Goal: Use online tool/utility: Utilize a website feature to perform a specific function

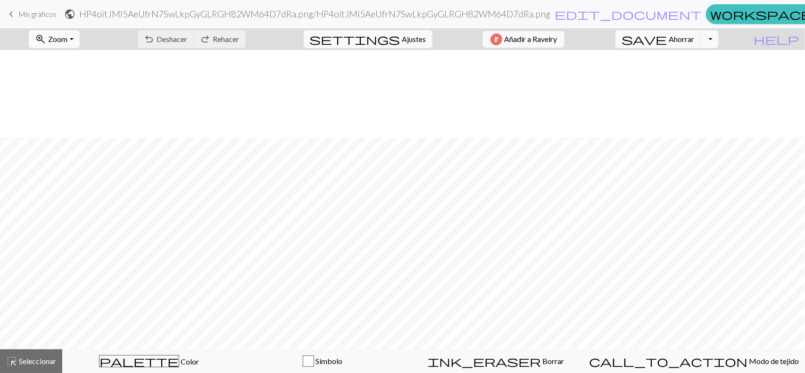
scroll to position [88, 0]
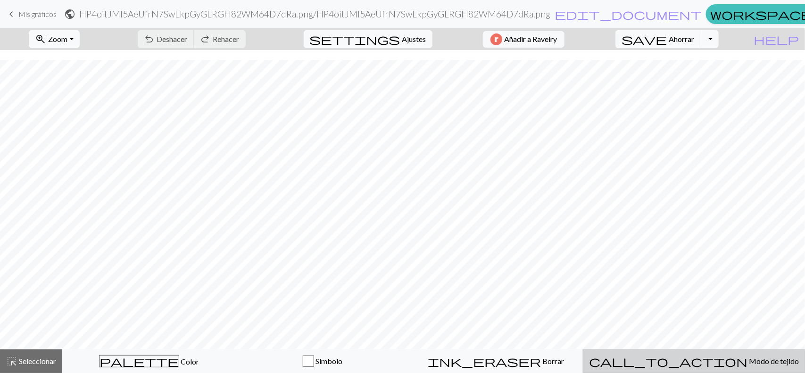
click at [749, 358] on font "Modo de tejido" at bounding box center [774, 360] width 50 height 9
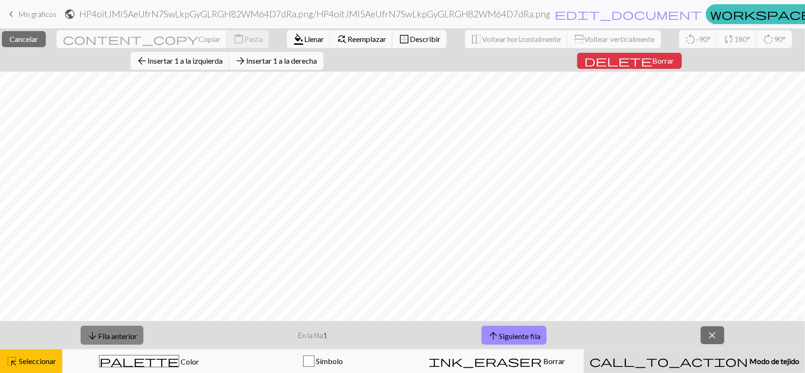
click at [122, 326] on button "arrow_downward Fila anterior" at bounding box center [112, 335] width 63 height 19
click at [715, 341] on span "close" at bounding box center [712, 335] width 11 height 13
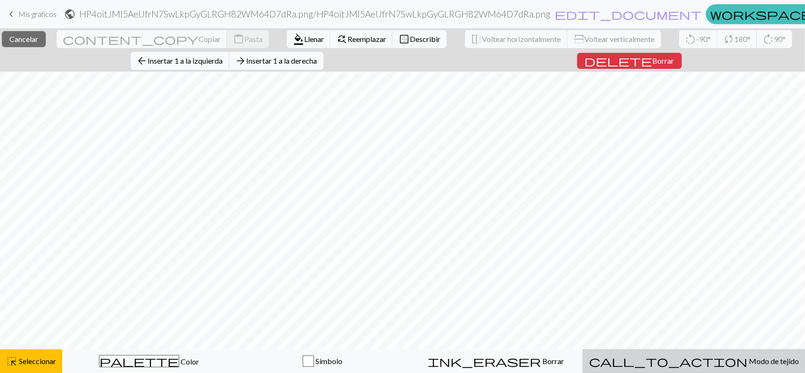
click at [749, 360] on font "Modo de tejido" at bounding box center [774, 360] width 50 height 9
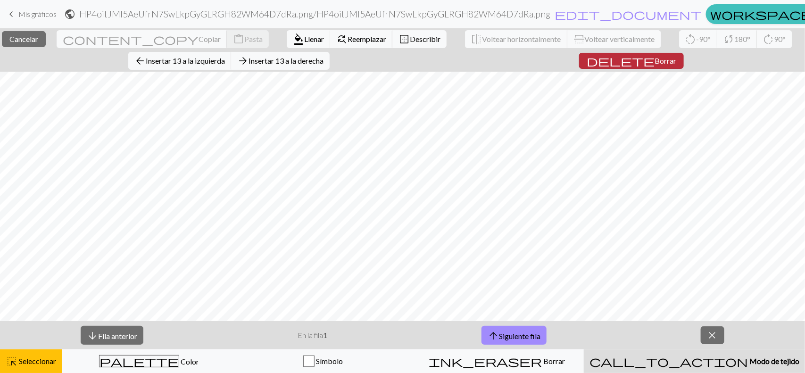
click at [636, 61] on span "delete" at bounding box center [620, 60] width 68 height 13
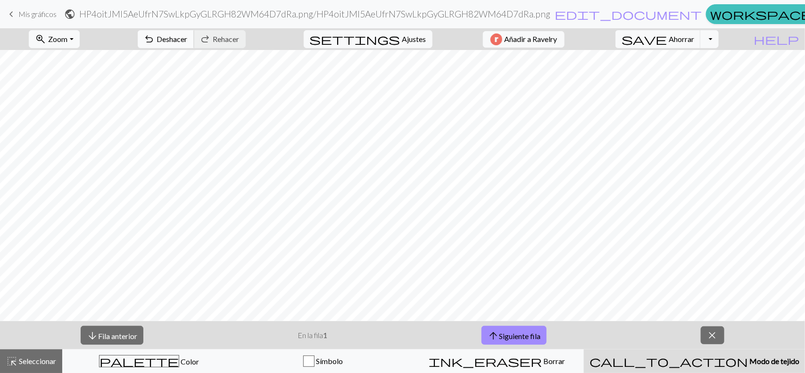
click at [188, 37] on font "Deshacer" at bounding box center [172, 38] width 31 height 9
click at [718, 338] on span "close" at bounding box center [712, 335] width 11 height 13
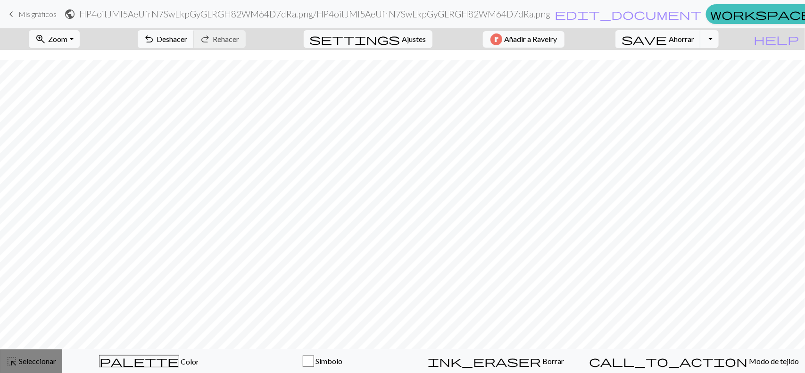
click at [45, 357] on font "Seleccionar" at bounding box center [37, 360] width 37 height 9
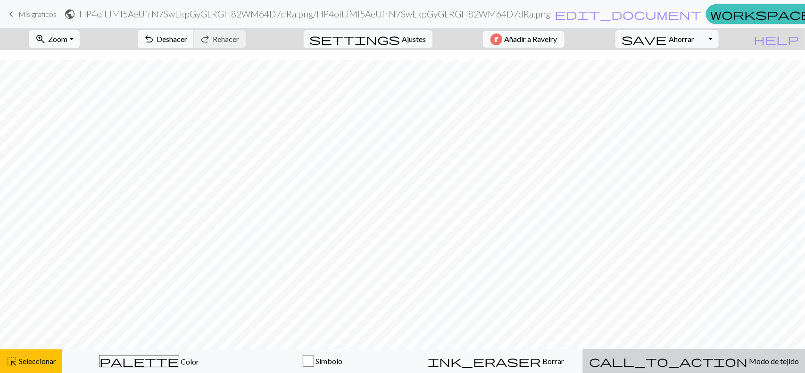
click at [708, 355] on div "call_to_action Modo de tejido Modo de tejido" at bounding box center [694, 360] width 210 height 11
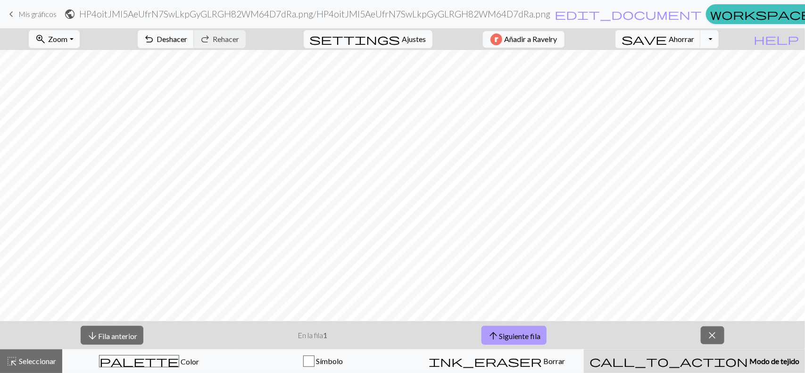
click at [531, 329] on button "arrow_upward Siguiente fila" at bounding box center [513, 335] width 65 height 19
click at [111, 342] on button "arrow_downward Fila anterior" at bounding box center [112, 335] width 63 height 19
click at [492, 334] on span "arrow_upward" at bounding box center [492, 335] width 11 height 13
click at [106, 342] on button "arrow_downward Fila anterior" at bounding box center [112, 335] width 63 height 19
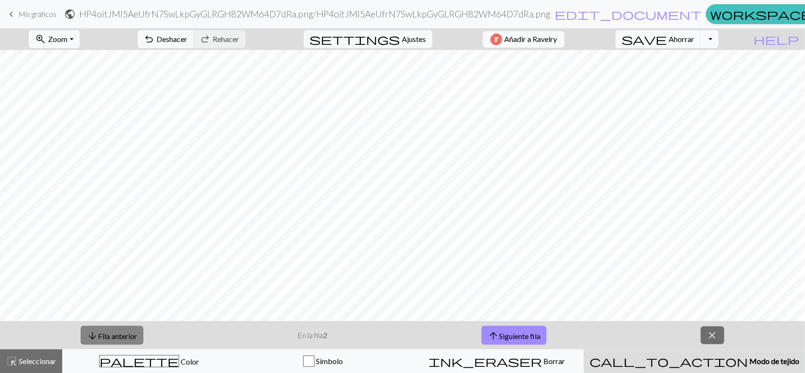
click at [106, 342] on button "arrow_downward Fila anterior" at bounding box center [112, 335] width 63 height 19
click at [510, 330] on font "Siguiente fila" at bounding box center [519, 334] width 41 height 9
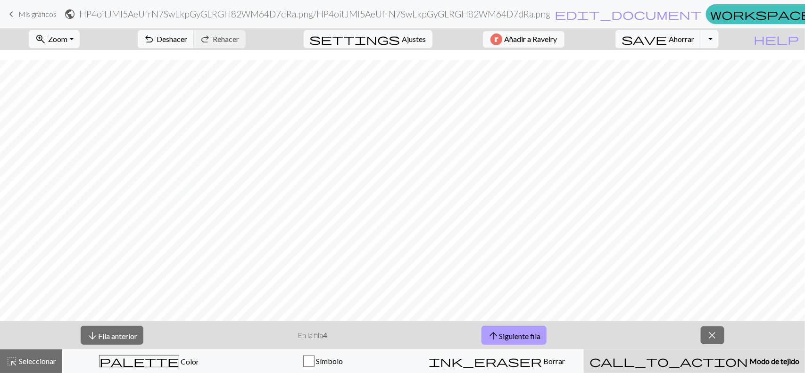
click at [510, 330] on font "Siguiente fila" at bounding box center [519, 334] width 41 height 9
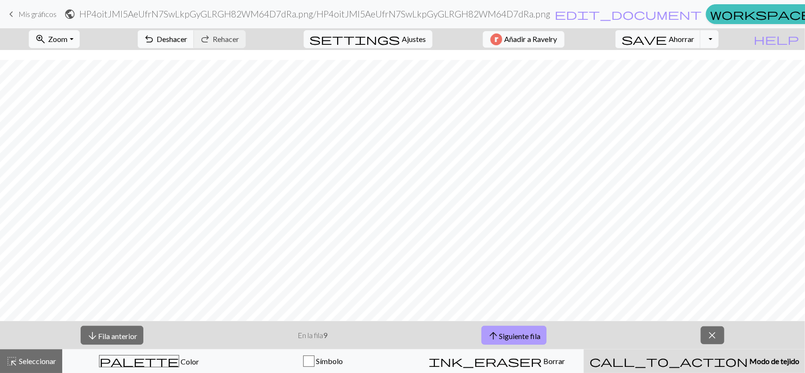
click at [510, 330] on font "Siguiente fila" at bounding box center [519, 334] width 41 height 9
click at [510, 330] on font "Siguiente fila" at bounding box center [520, 334] width 41 height 9
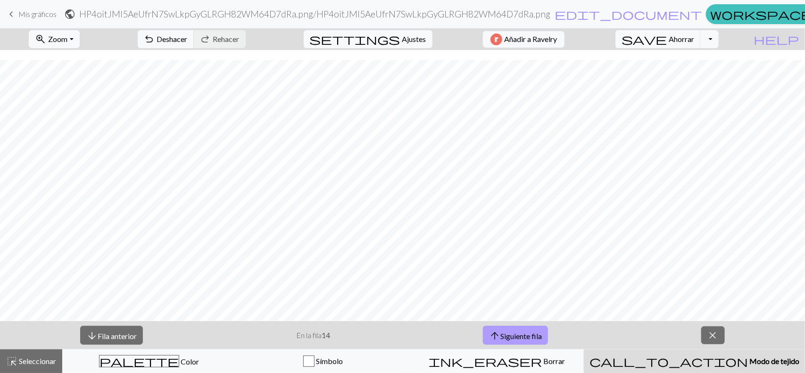
click at [510, 330] on font "Siguiente fila" at bounding box center [520, 334] width 41 height 9
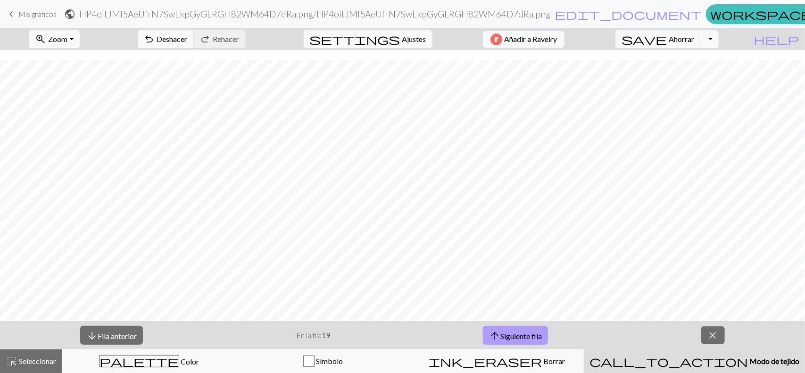
click at [510, 330] on font "Siguiente fila" at bounding box center [520, 334] width 41 height 9
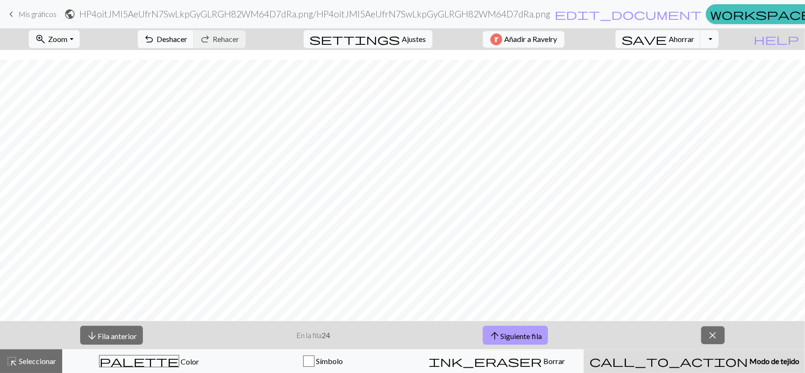
click at [510, 330] on font "Siguiente fila" at bounding box center [520, 334] width 41 height 9
click at [505, 330] on font "Siguiente fila" at bounding box center [520, 334] width 41 height 9
drag, startPoint x: 98, startPoint y: 331, endPoint x: 103, endPoint y: 343, distance: 12.7
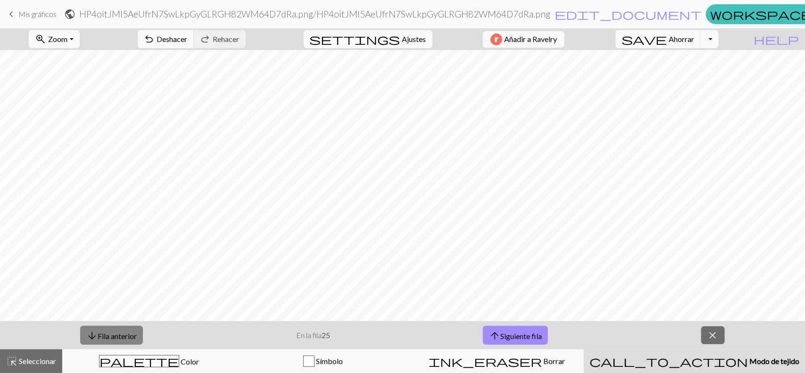
click at [98, 331] on font "Fila anterior" at bounding box center [117, 335] width 39 height 9
click at [515, 335] on font "Siguiente fila" at bounding box center [520, 335] width 41 height 9
click at [116, 329] on button "arrow_downward Fila anterior" at bounding box center [111, 335] width 63 height 19
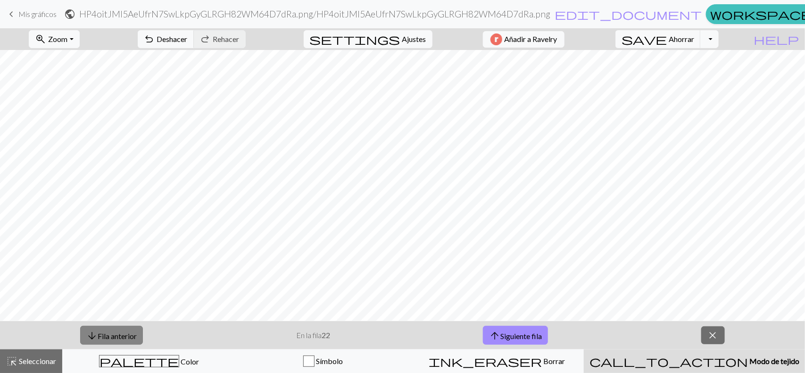
click at [116, 329] on button "arrow_downward Fila anterior" at bounding box center [111, 335] width 63 height 19
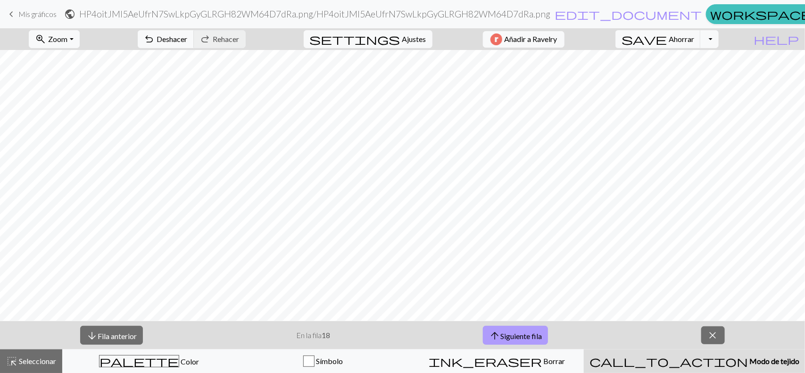
click at [503, 333] on font "Siguiente fila" at bounding box center [520, 335] width 41 height 9
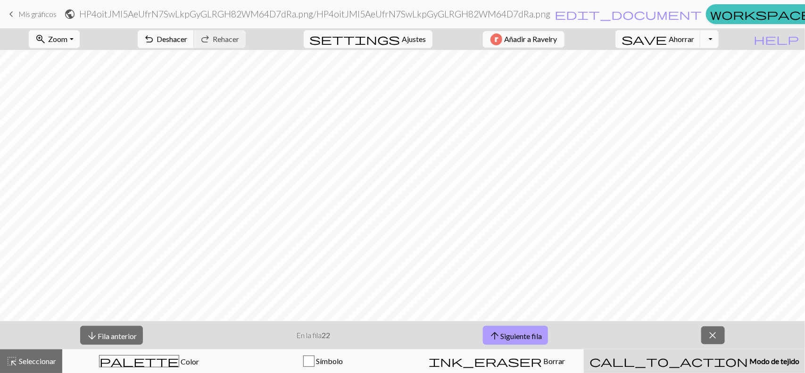
click at [503, 335] on font "Siguiente fila" at bounding box center [520, 335] width 41 height 9
click at [500, 336] on span "arrow_upward" at bounding box center [494, 335] width 11 height 13
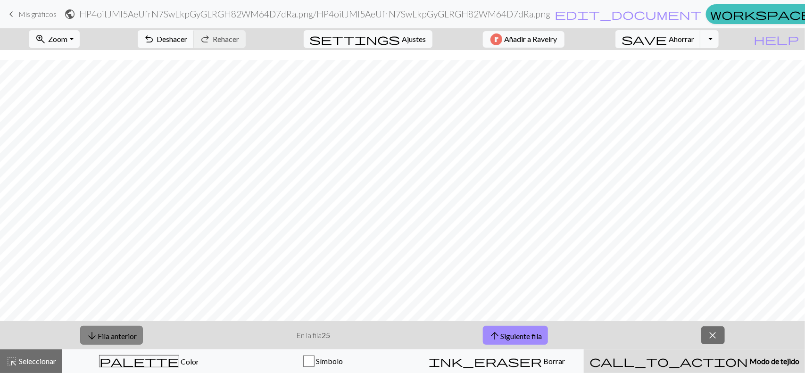
click at [132, 330] on font "Fila anterior" at bounding box center [117, 334] width 39 height 9
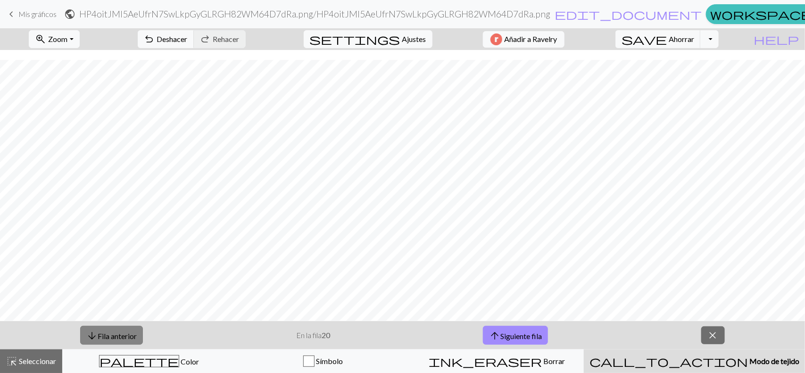
click at [132, 330] on font "Fila anterior" at bounding box center [117, 334] width 39 height 9
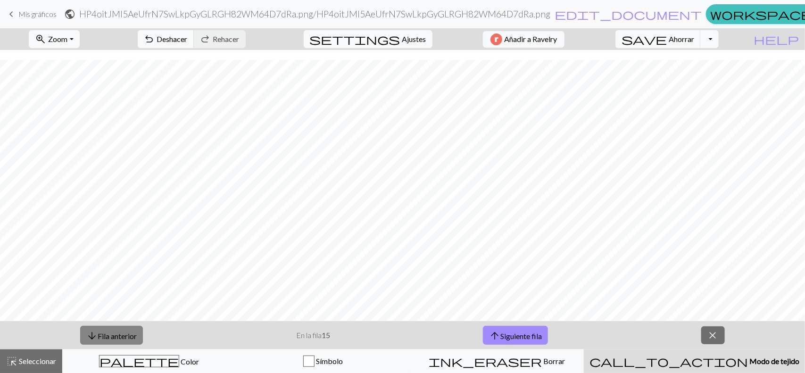
click at [132, 330] on font "Fila anterior" at bounding box center [117, 334] width 39 height 9
click at [132, 329] on button "arrow_downward Fila anterior" at bounding box center [111, 335] width 63 height 19
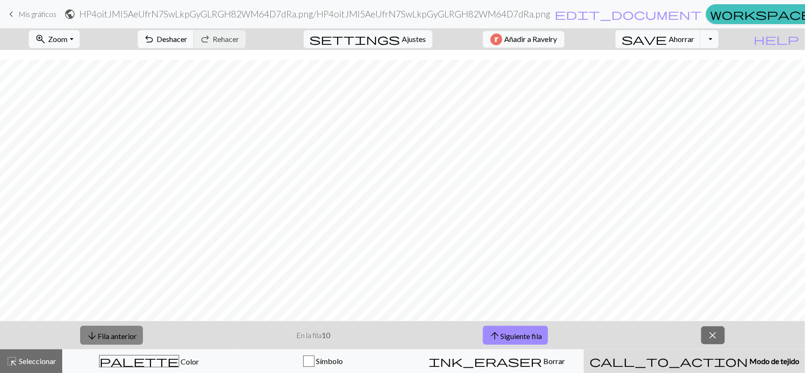
click at [132, 329] on button "arrow_downward Fila anterior" at bounding box center [111, 335] width 63 height 19
click at [132, 329] on button "arrow_downward Fila anterior" at bounding box center [112, 335] width 63 height 19
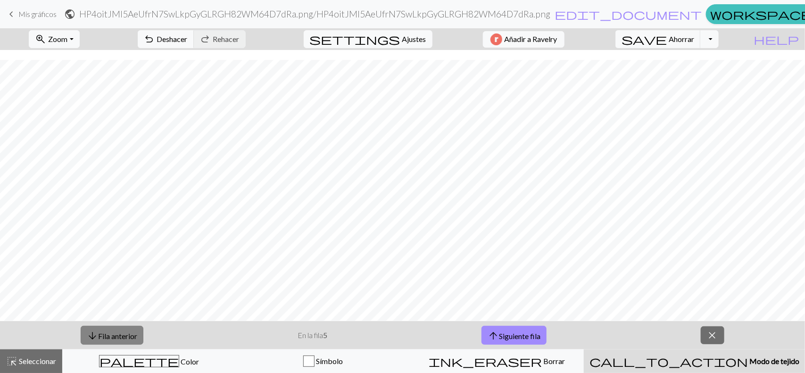
click at [132, 329] on button "arrow_downward Fila anterior" at bounding box center [112, 335] width 63 height 19
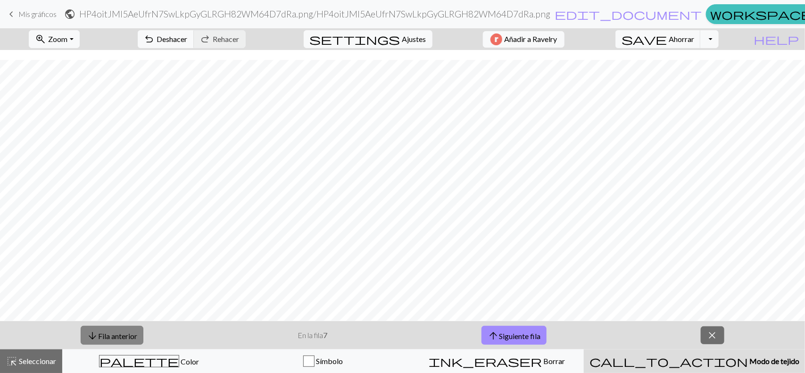
click at [132, 329] on button "arrow_downward Fila anterior" at bounding box center [112, 335] width 63 height 19
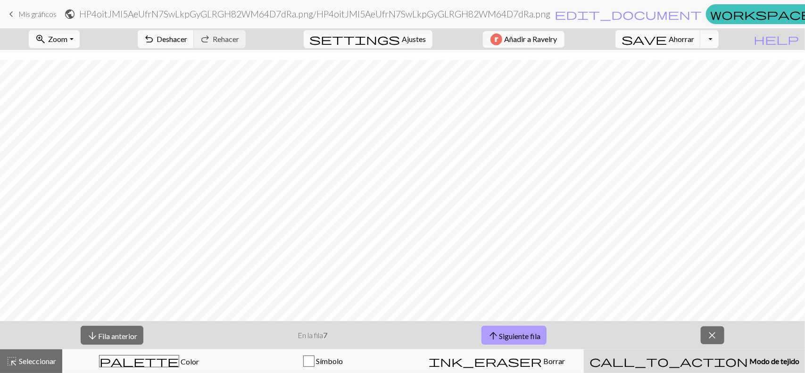
click at [527, 331] on font "Siguiente fila" at bounding box center [519, 335] width 41 height 9
click at [106, 335] on font "Fila anterior" at bounding box center [117, 335] width 39 height 9
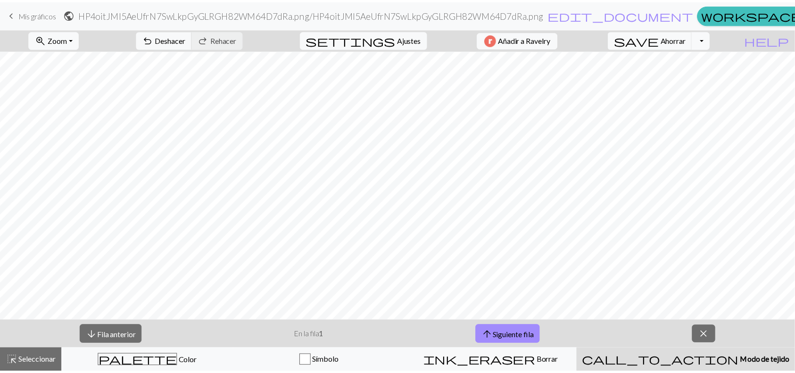
scroll to position [0, 0]
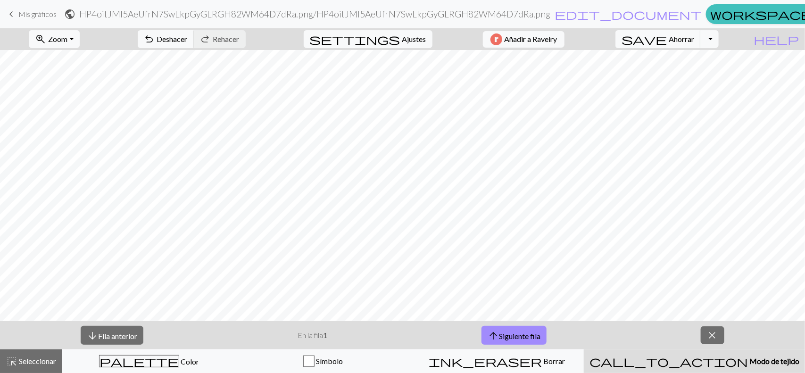
click at [16, 16] on span "keyboard_arrow_left" at bounding box center [11, 14] width 11 height 13
click at [694, 39] on font "Ahorrar" at bounding box center [680, 38] width 25 height 9
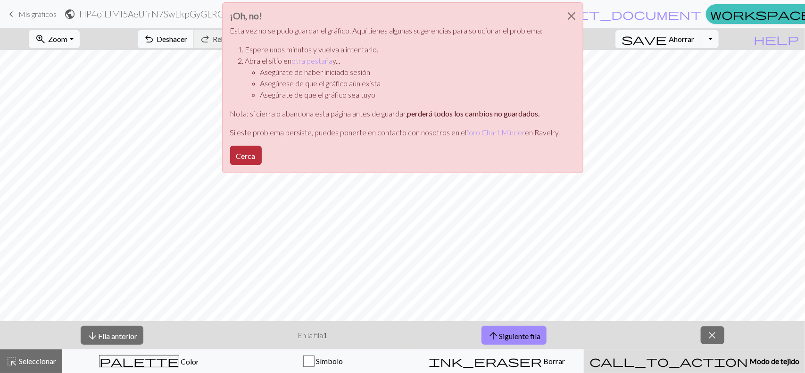
click at [249, 154] on font "Cerca" at bounding box center [245, 155] width 19 height 9
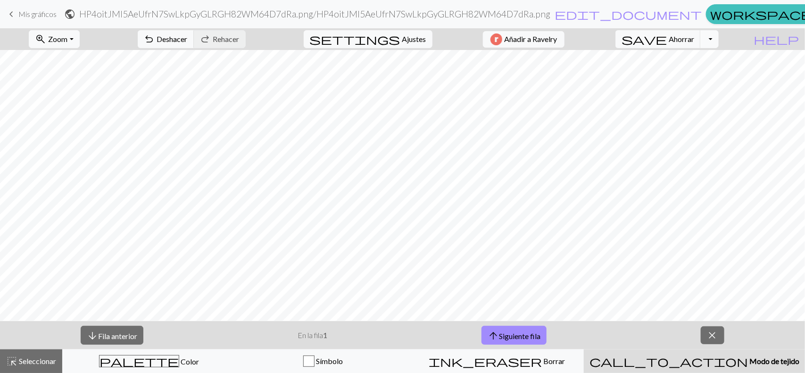
click at [718, 41] on button "Alternar menú desplegable" at bounding box center [709, 39] width 18 height 18
click at [701, 44] on button "save [PERSON_NAME]" at bounding box center [657, 39] width 85 height 18
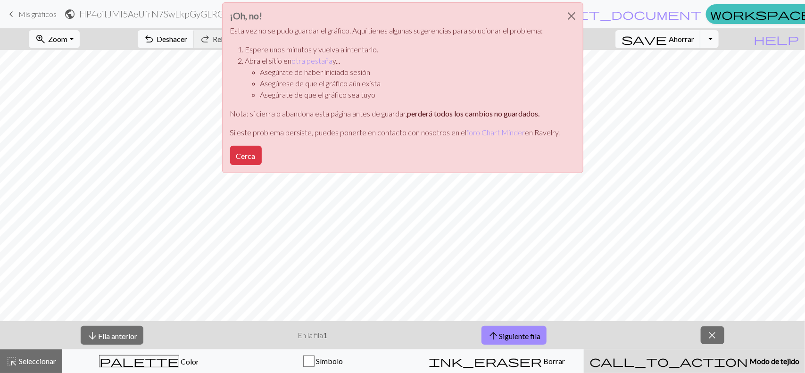
click at [26, 10] on div "¡Oh, no! Esta vez no se pudo guardar el gráfico. Aquí tienes algunas sugerencia…" at bounding box center [402, 90] width 805 height 181
click at [12, 15] on div "¡Oh, no! Esta vez no se pudo guardar el gráfico. Aquí tienes algunas sugerencia…" at bounding box center [402, 90] width 805 height 181
click at [251, 149] on button "Cerca" at bounding box center [246, 155] width 32 height 19
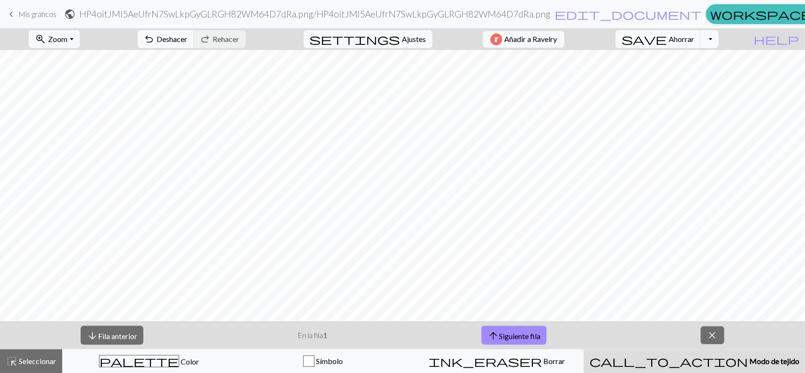
click at [6, 20] on span "keyboard_arrow_left" at bounding box center [11, 14] width 11 height 13
